Goal: Task Accomplishment & Management: Manage account settings

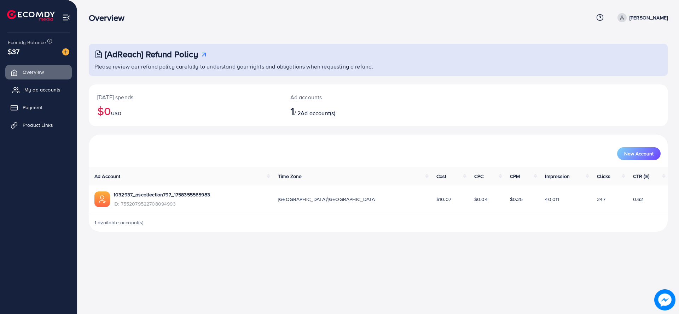
click at [52, 93] on link "My ad accounts" at bounding box center [38, 90] width 66 height 14
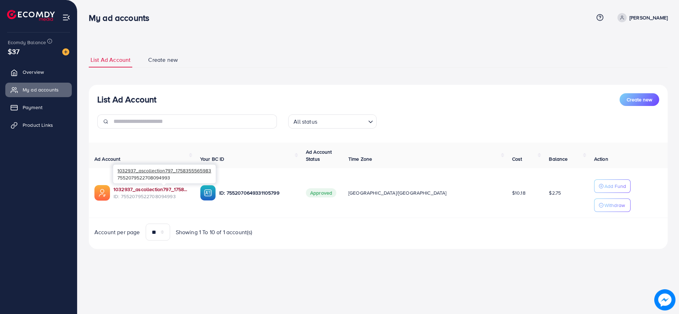
click at [146, 188] on link "1032937_ascollection797_1758355565983" at bounding box center [150, 189] width 75 height 7
